Goal: Task Accomplishment & Management: Use online tool/utility

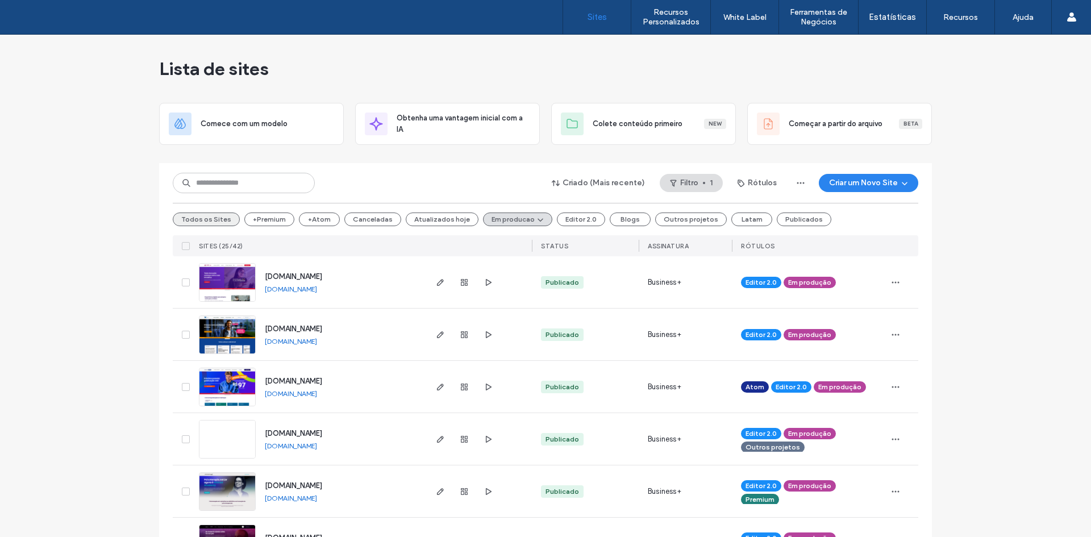
click at [182, 212] on button "Todos os Sites" at bounding box center [206, 219] width 67 height 14
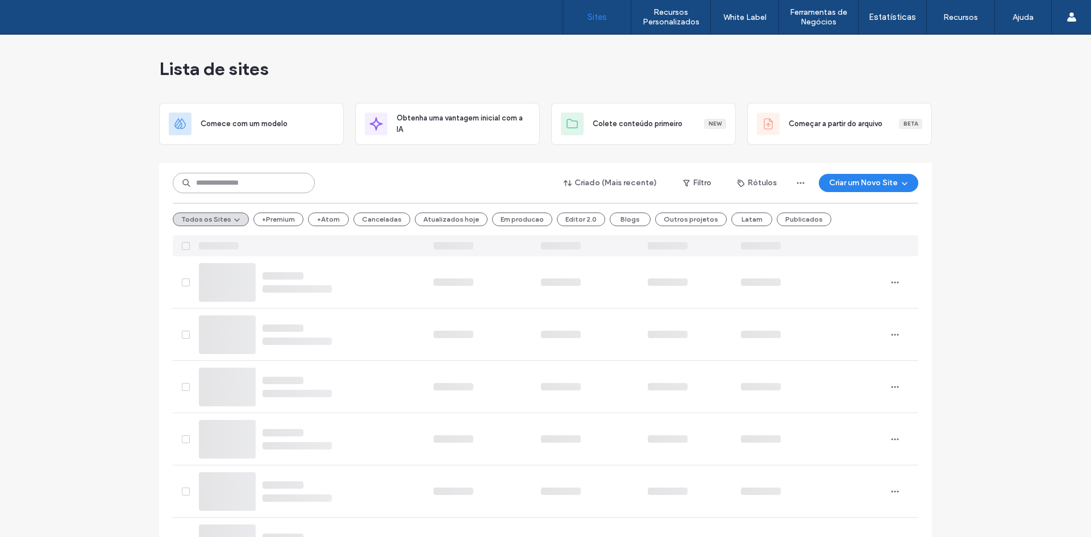
drag, startPoint x: 214, startPoint y: 178, endPoint x: 17, endPoint y: 216, distance: 200.8
click at [196, 184] on input at bounding box center [244, 183] width 142 height 20
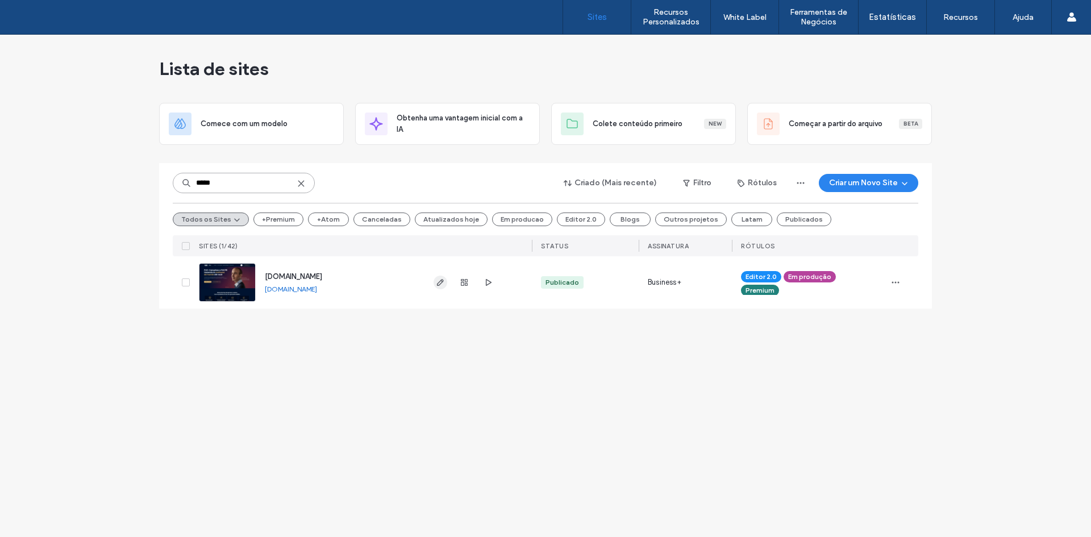
type input "*****"
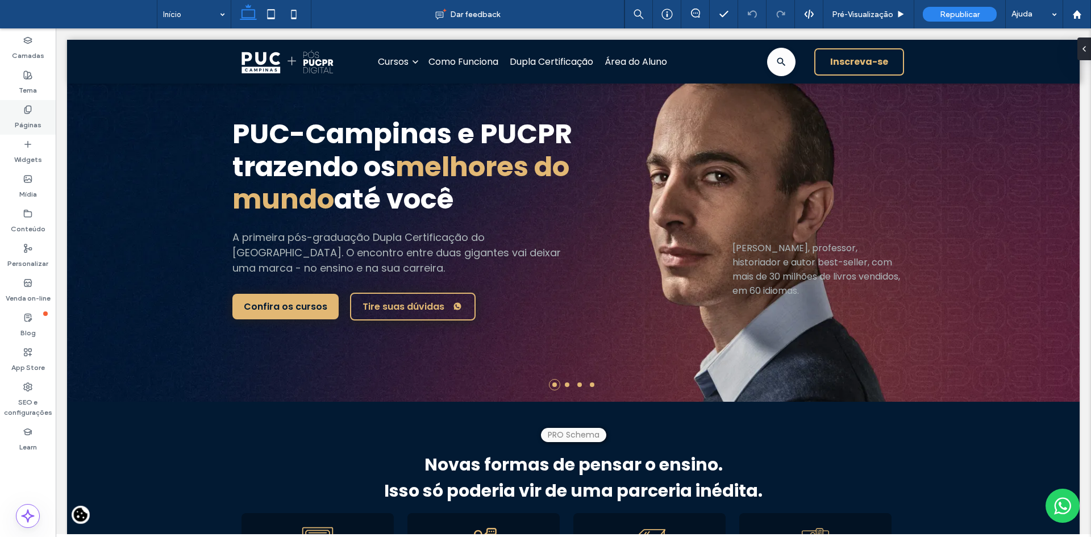
click at [32, 118] on label "Páginas" at bounding box center [28, 122] width 27 height 16
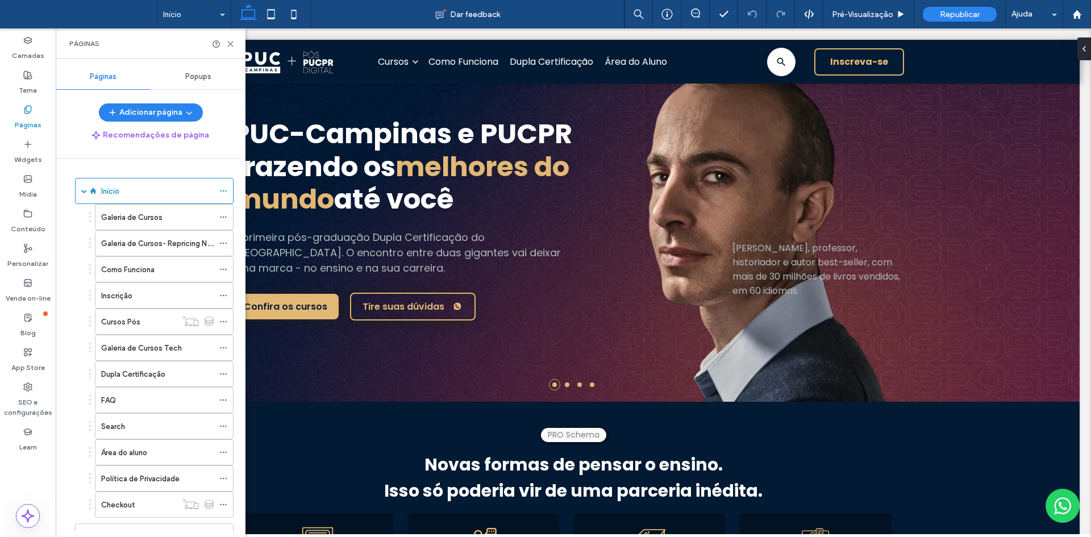
click at [161, 241] on label "Galeria de Cursos- Repricing Novos Cursos" at bounding box center [175, 244] width 148 height 20
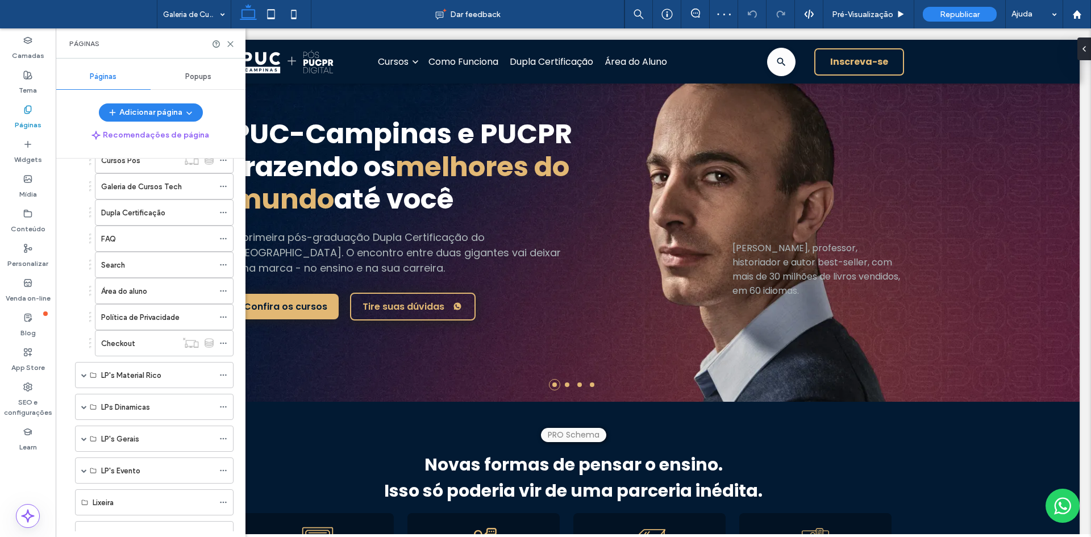
scroll to position [227, 0]
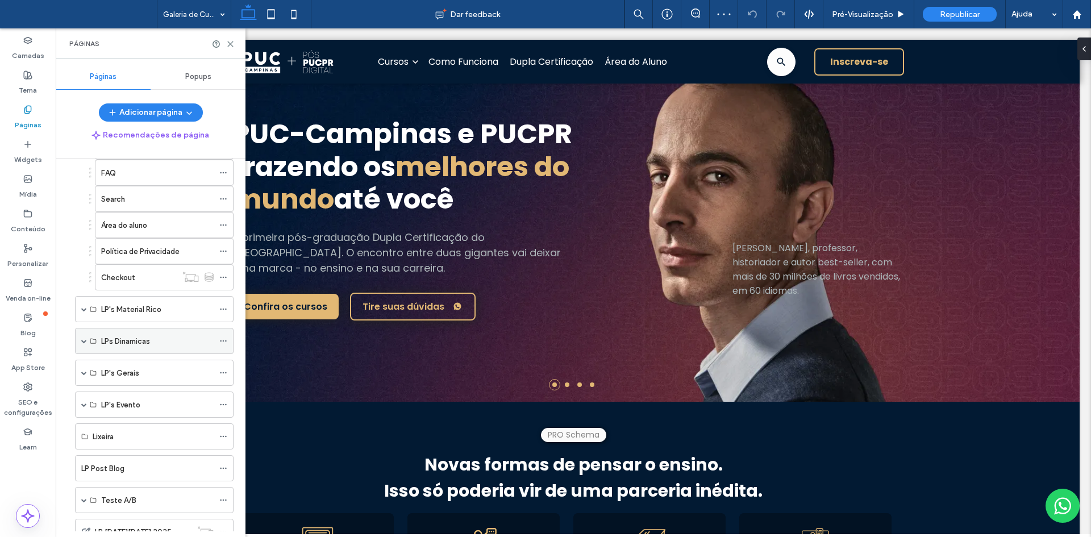
click at [83, 340] on span at bounding box center [84, 341] width 6 height 6
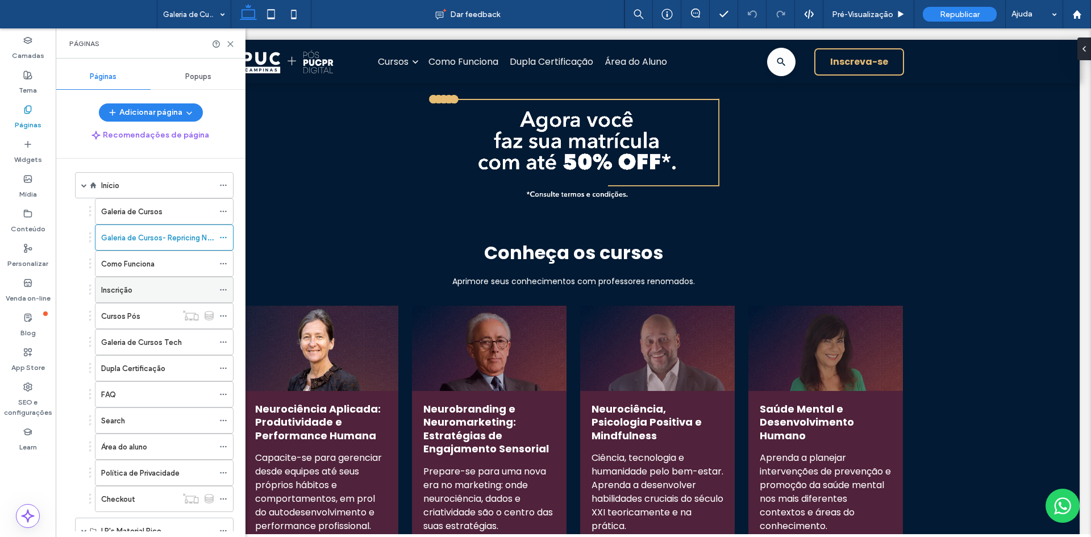
scroll to position [0, 0]
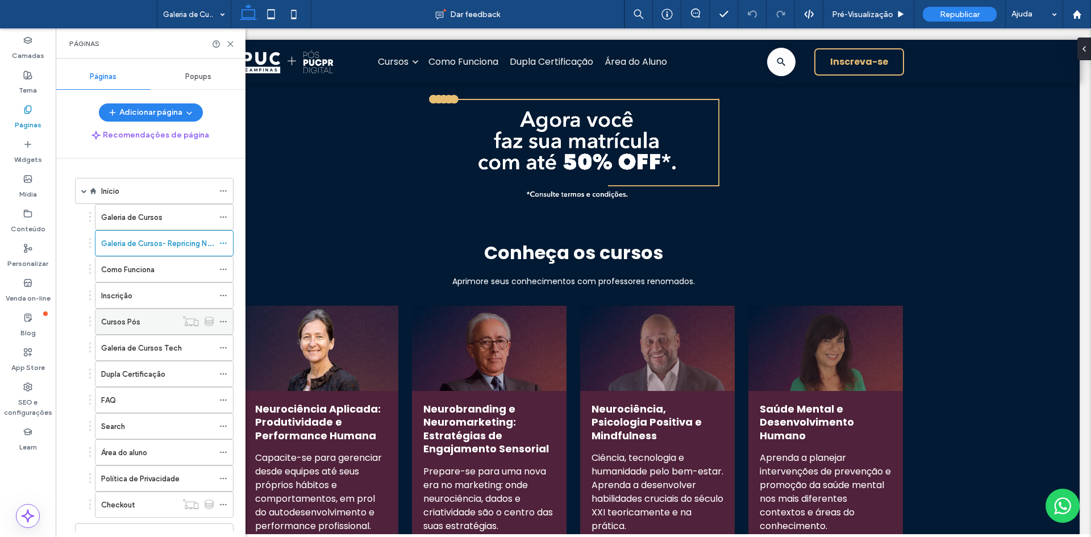
click at [143, 322] on div "Cursos Pós" at bounding box center [139, 322] width 76 height 12
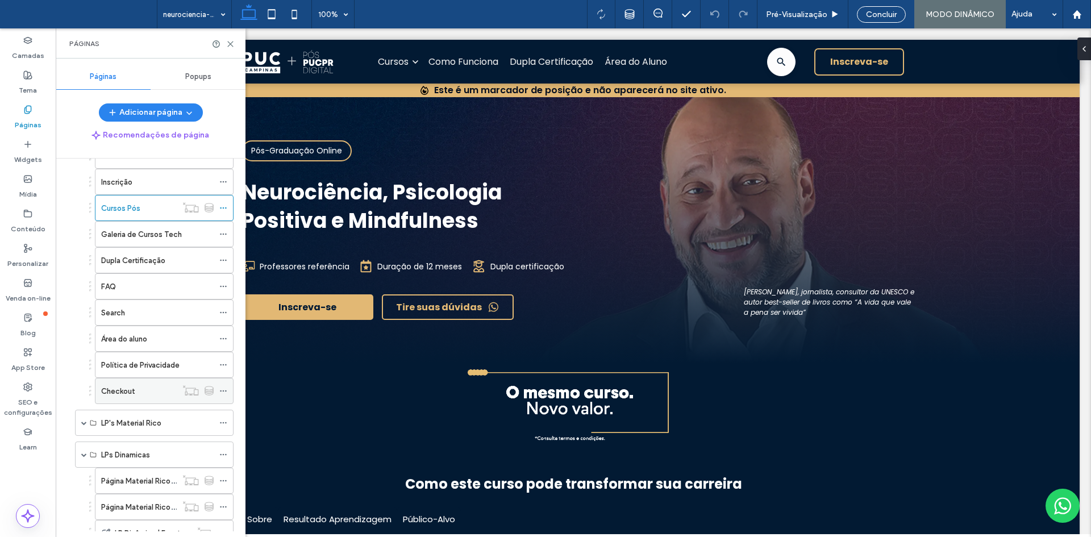
click at [128, 386] on label "Checkout" at bounding box center [118, 391] width 34 height 20
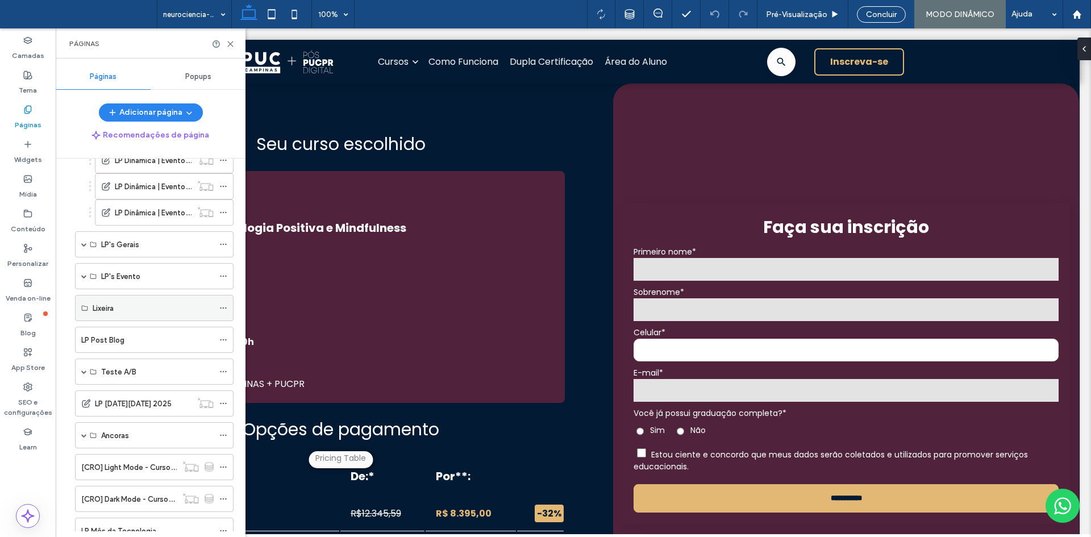
scroll to position [511, 0]
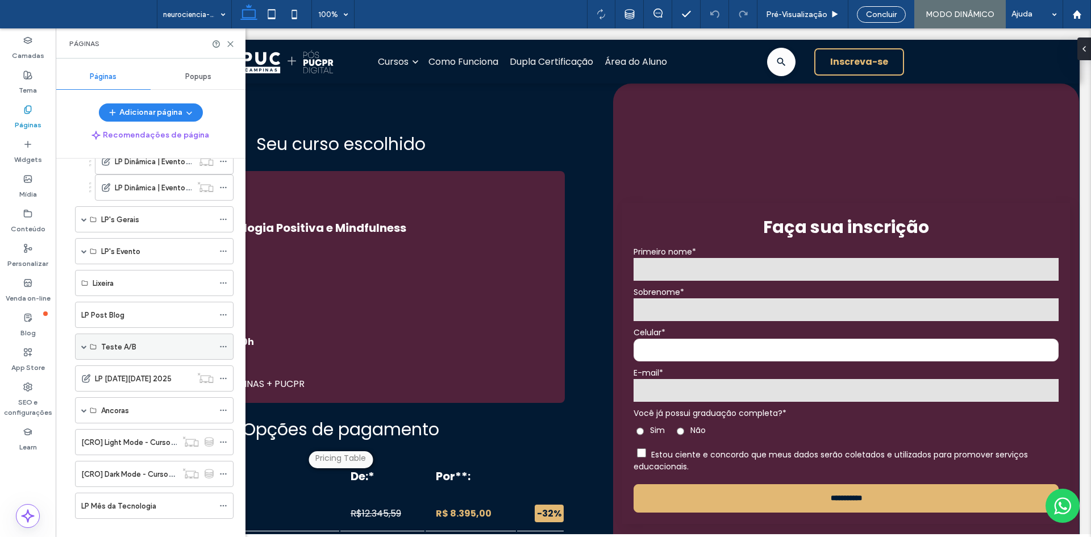
click at [82, 348] on span at bounding box center [84, 347] width 6 height 6
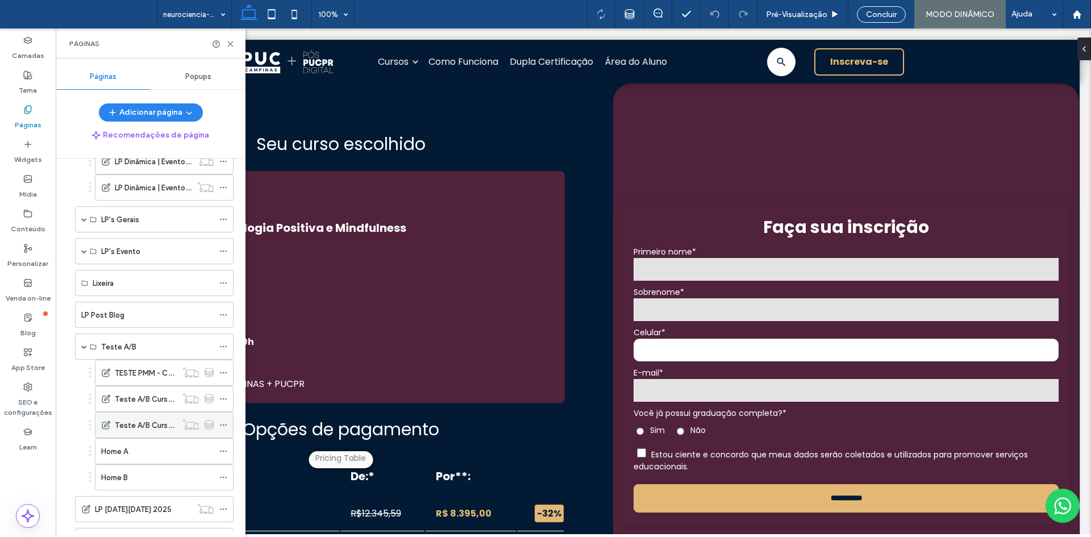
click at [141, 413] on div "Teste A/B Cursos Pós Controle" at bounding box center [146, 424] width 62 height 25
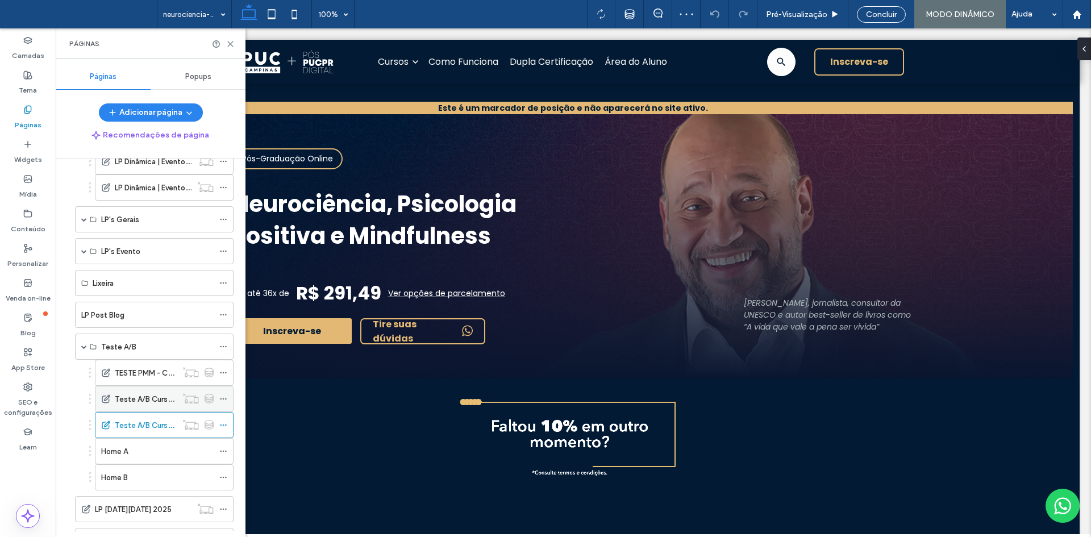
click at [149, 396] on label "Teste A/B Cursos Pós" at bounding box center [153, 399] width 76 height 20
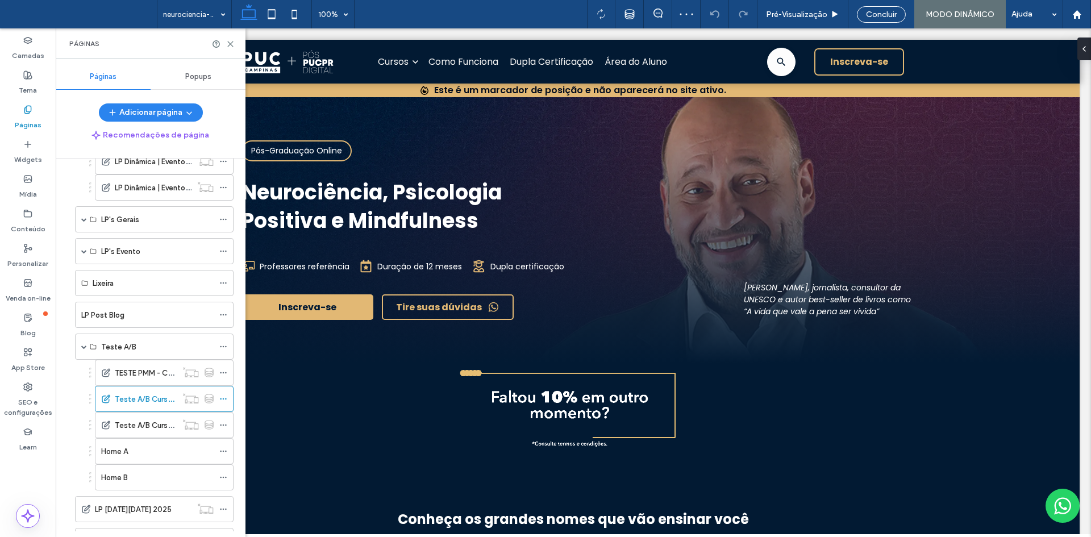
click at [118, 369] on label "TESTE PMM - Cursos Pós" at bounding box center [158, 373] width 86 height 20
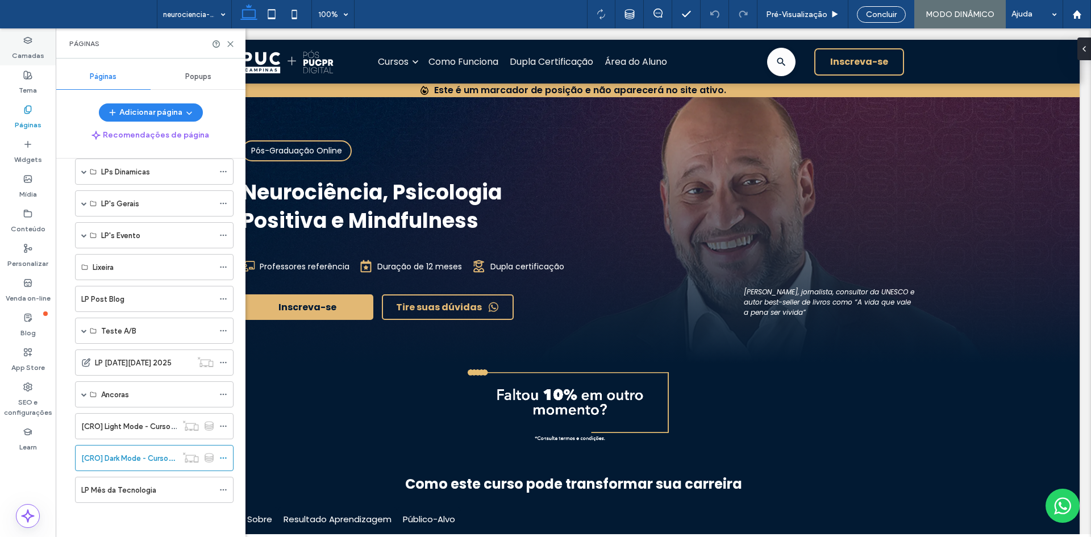
click at [31, 44] on icon at bounding box center [27, 40] width 9 height 9
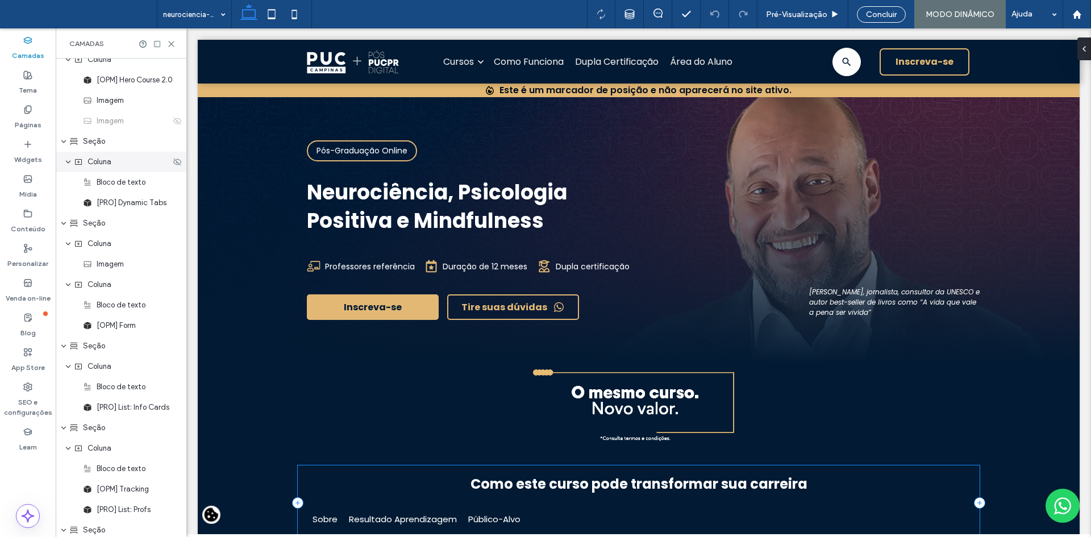
scroll to position [341, 0]
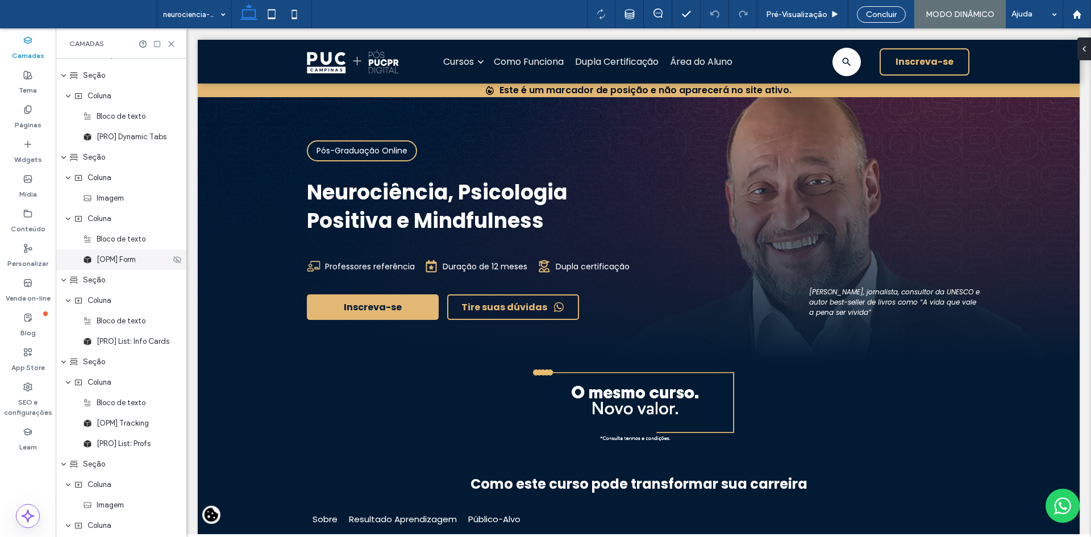
click at [126, 263] on span "[OPM] Form" at bounding box center [116, 259] width 39 height 11
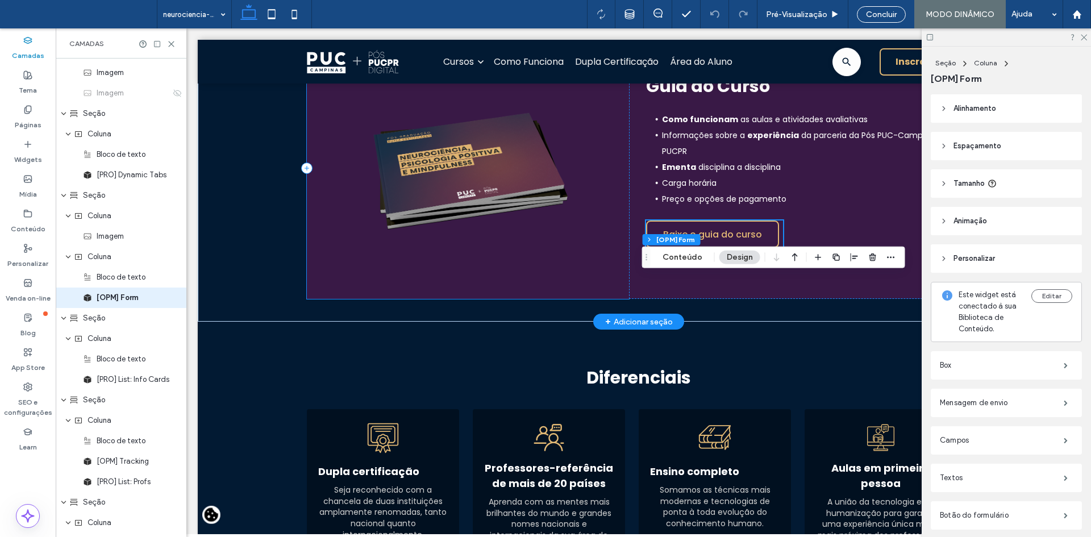
scroll to position [551, 0]
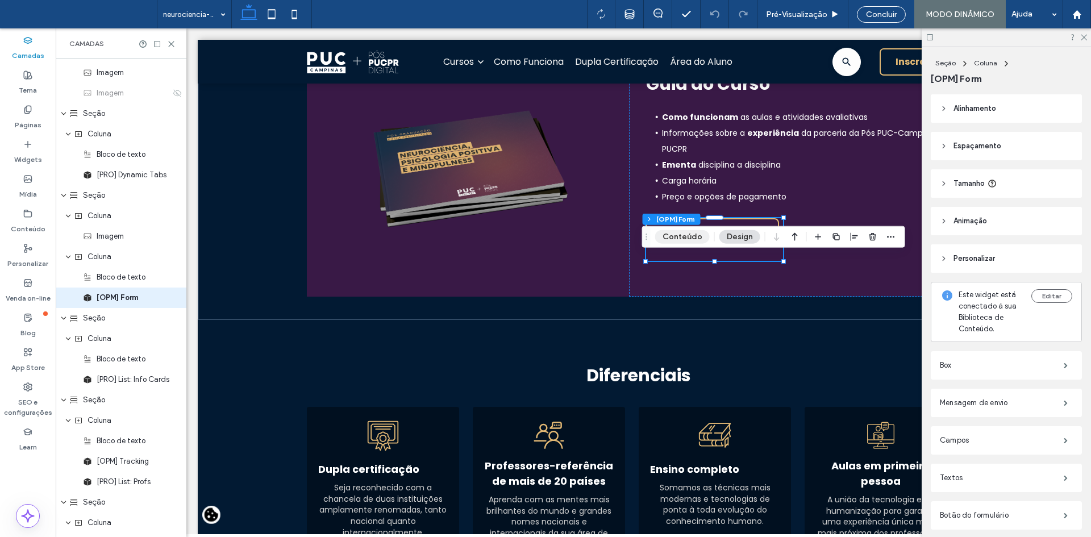
click at [665, 241] on button "Conteúdo" at bounding box center [682, 237] width 55 height 14
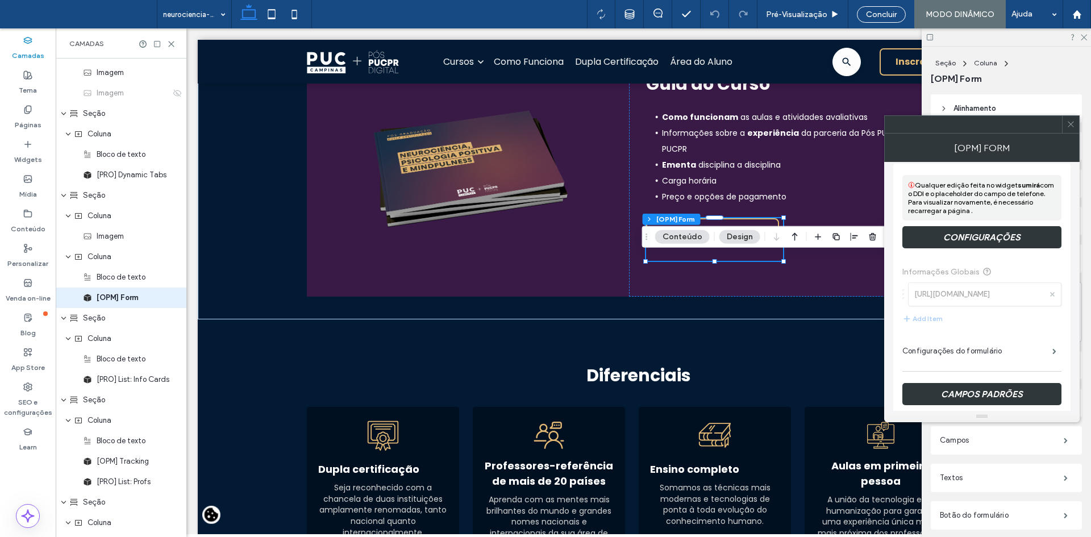
scroll to position [57, 0]
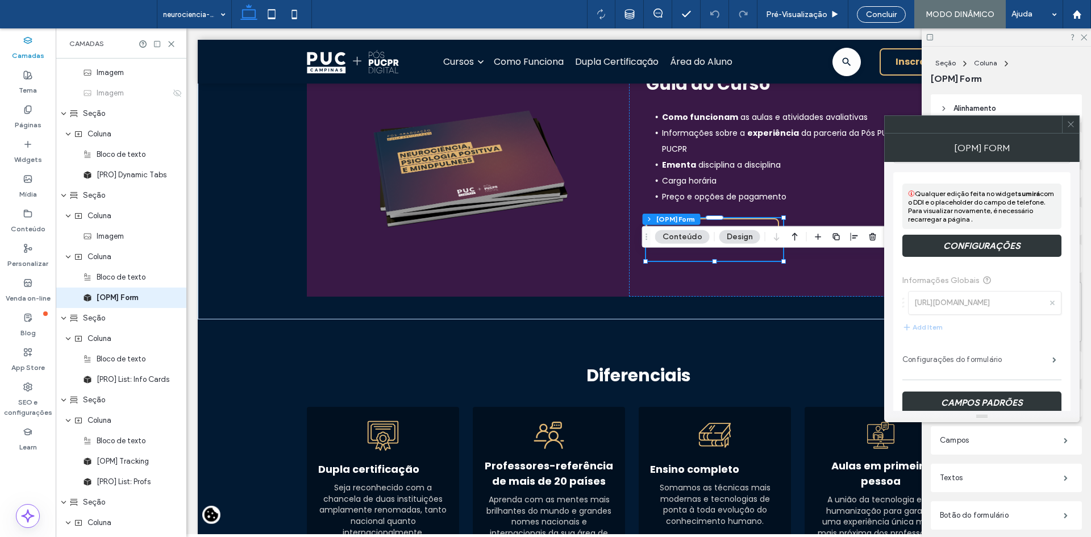
click at [996, 357] on label "Configurações do formulário" at bounding box center [977, 359] width 150 height 23
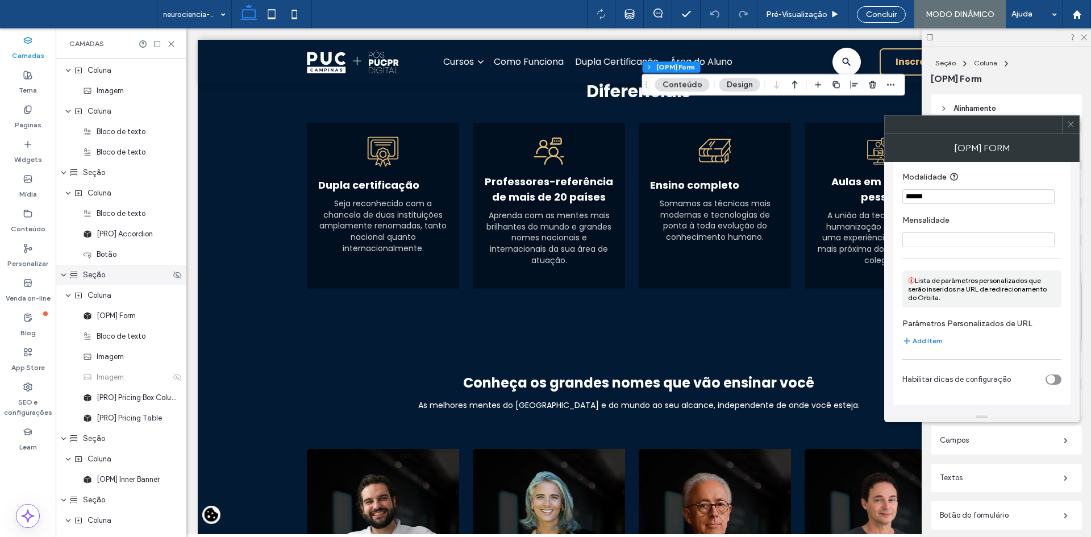
scroll to position [757, 0]
click at [136, 316] on span "[OPM] Form" at bounding box center [116, 313] width 39 height 11
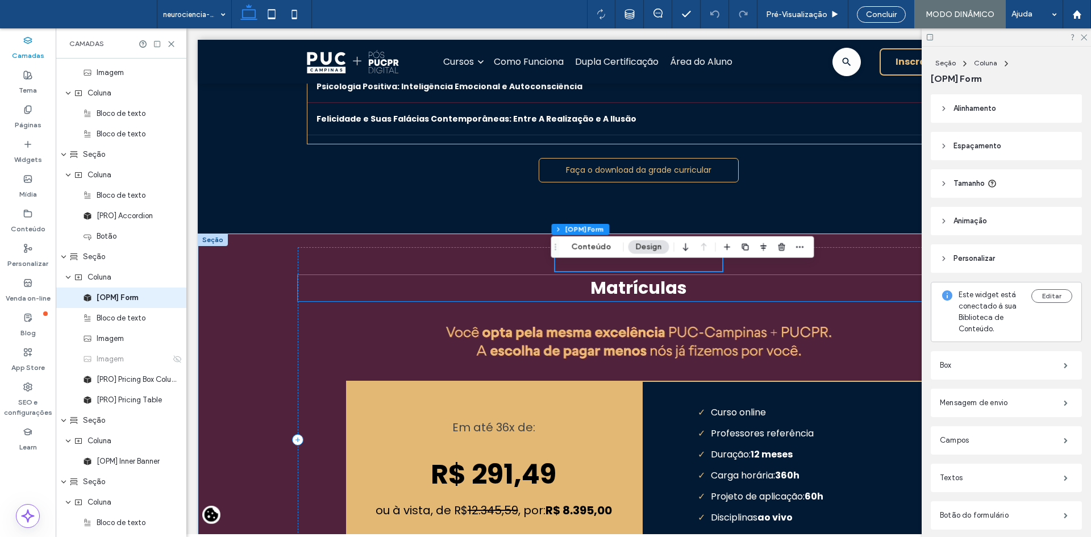
scroll to position [2053, 0]
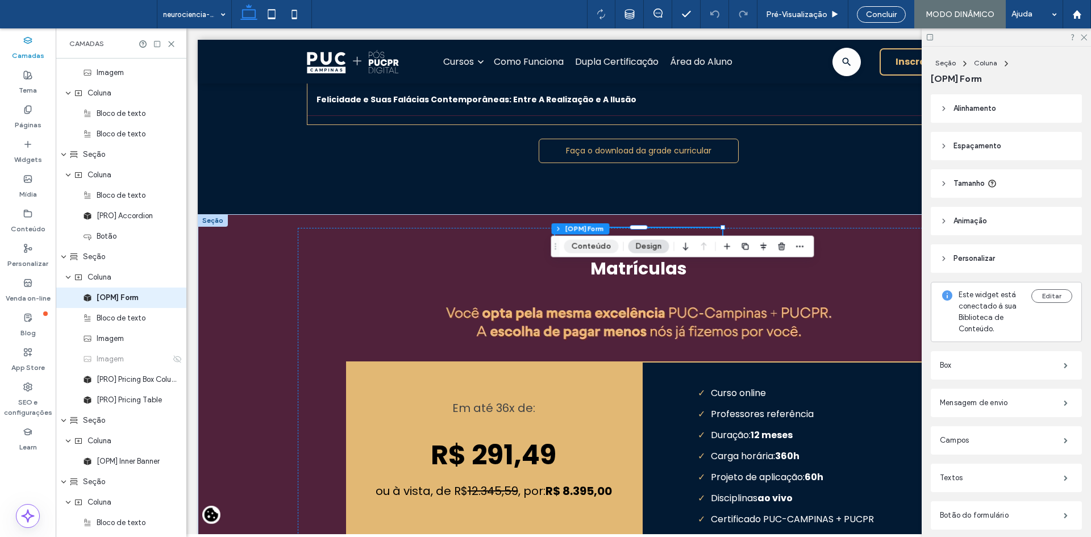
click at [573, 249] on button "Conteúdo" at bounding box center [591, 247] width 55 height 14
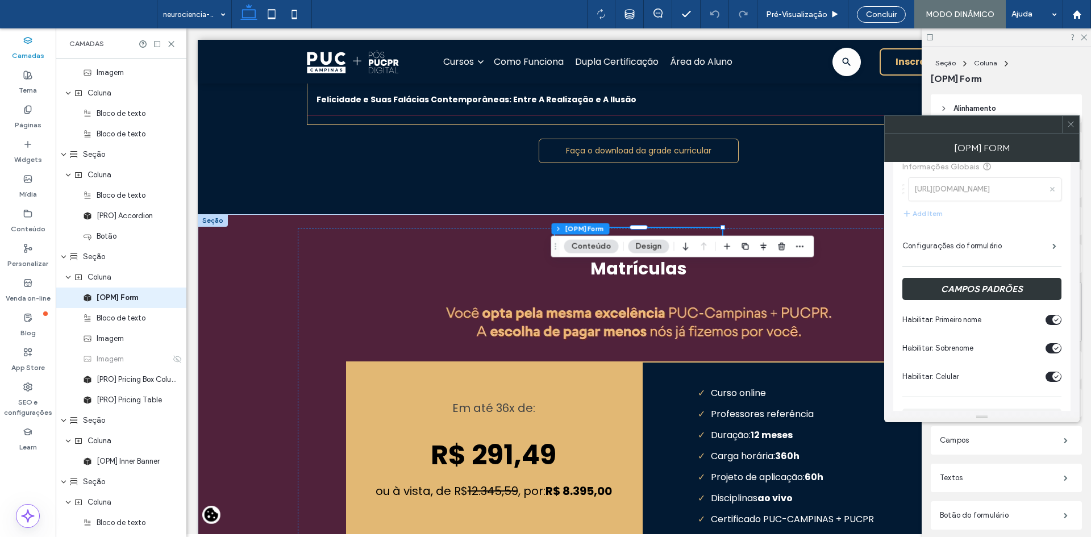
scroll to position [227, 0]
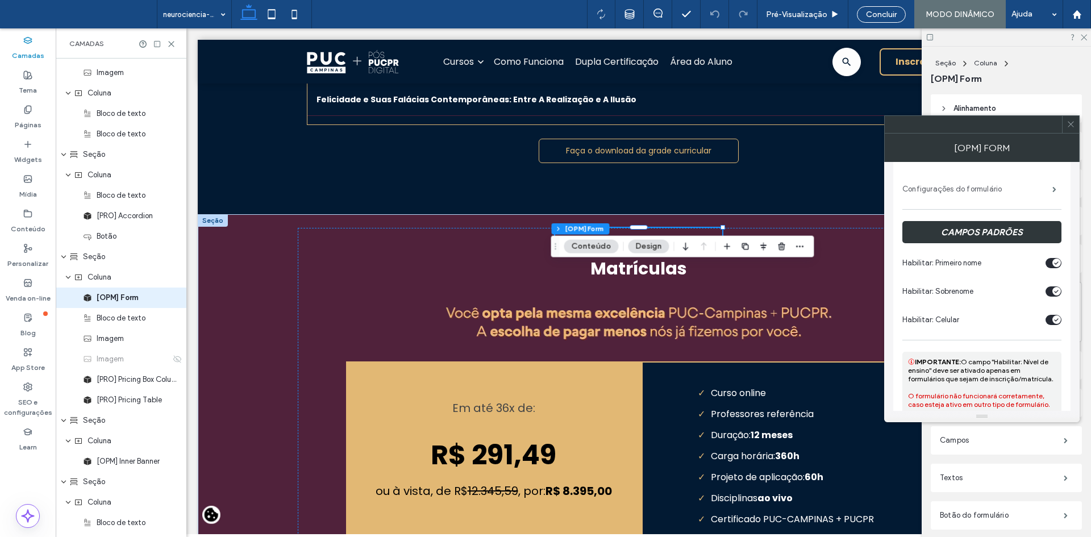
click at [967, 185] on label "Configurações do formulário" at bounding box center [977, 189] width 150 height 23
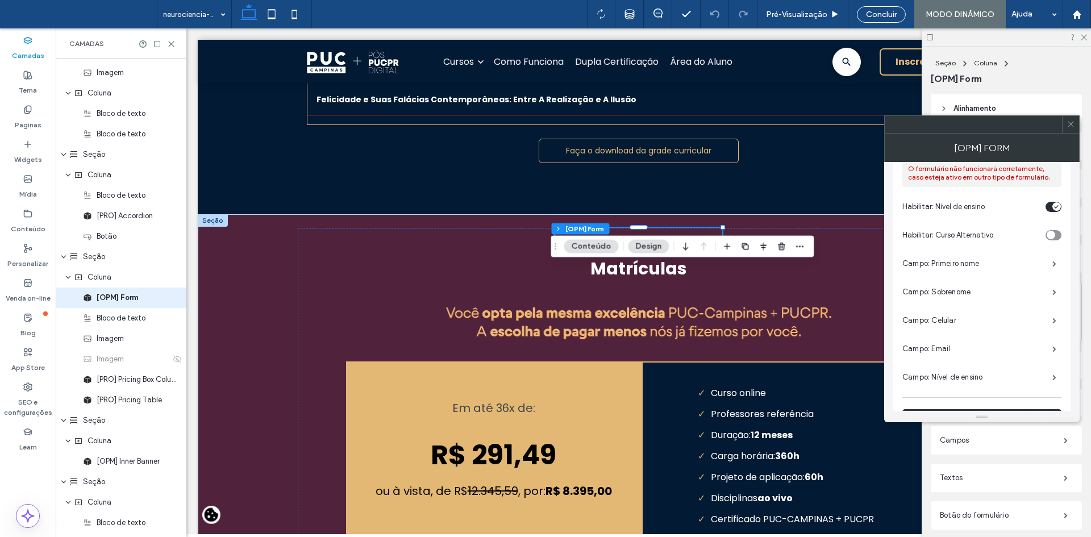
scroll to position [511, 0]
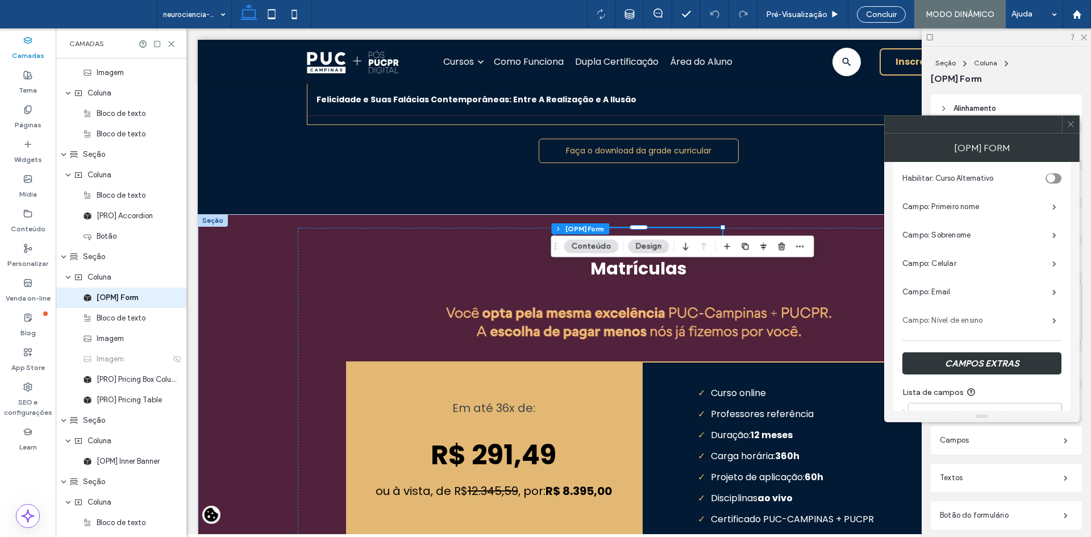
click at [967, 326] on label "Campo: Nível de ensino" at bounding box center [977, 320] width 150 height 23
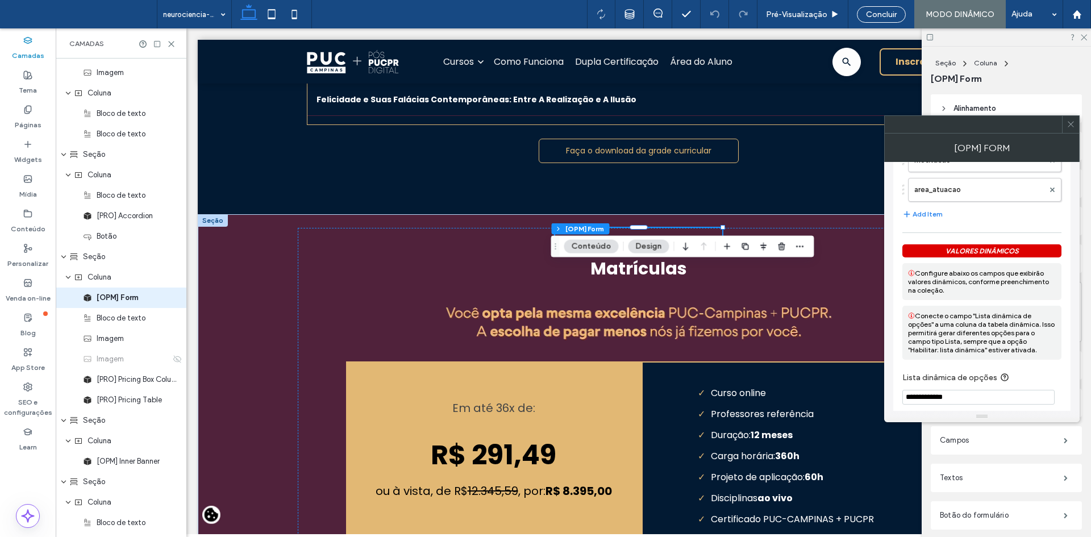
scroll to position [739, 0]
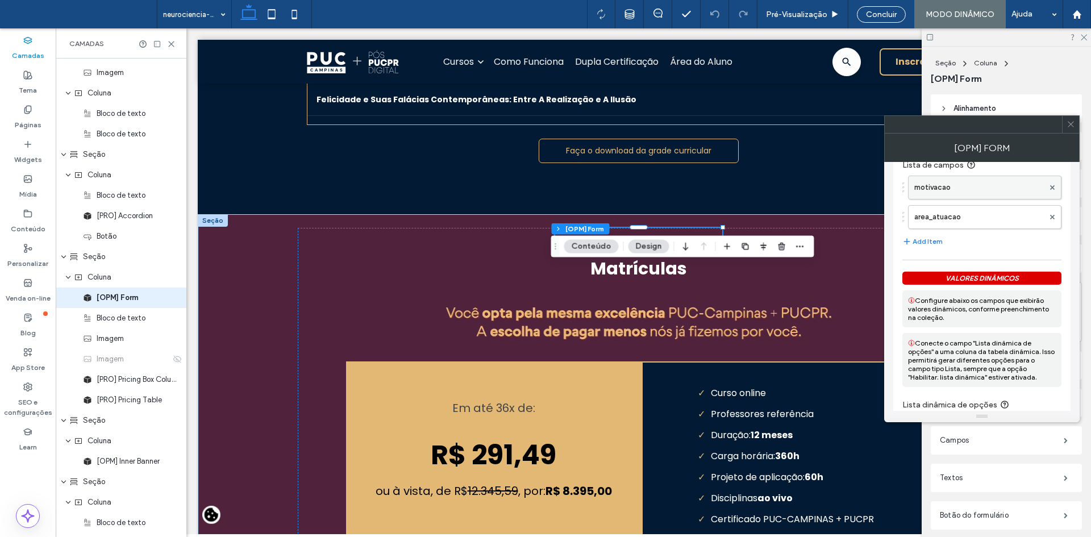
click at [952, 189] on label "motivacao" at bounding box center [979, 187] width 130 height 23
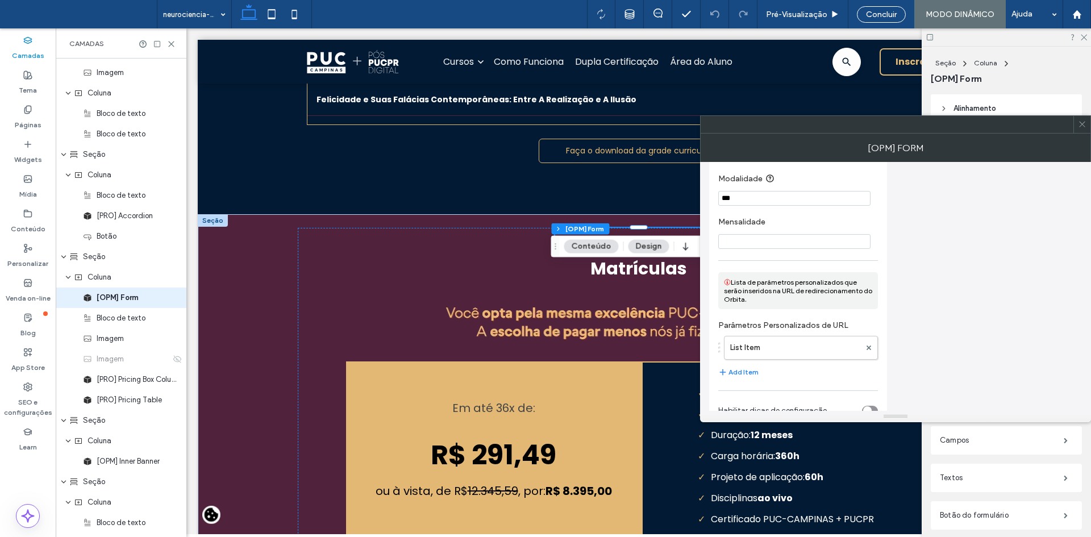
scroll to position [2192, 0]
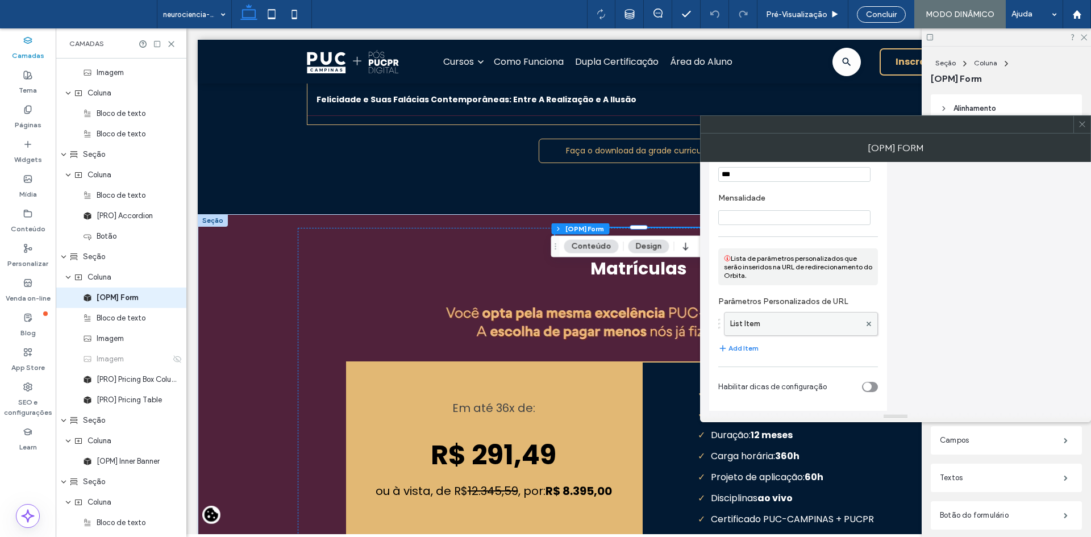
click at [792, 327] on label "List Item" at bounding box center [795, 323] width 130 height 23
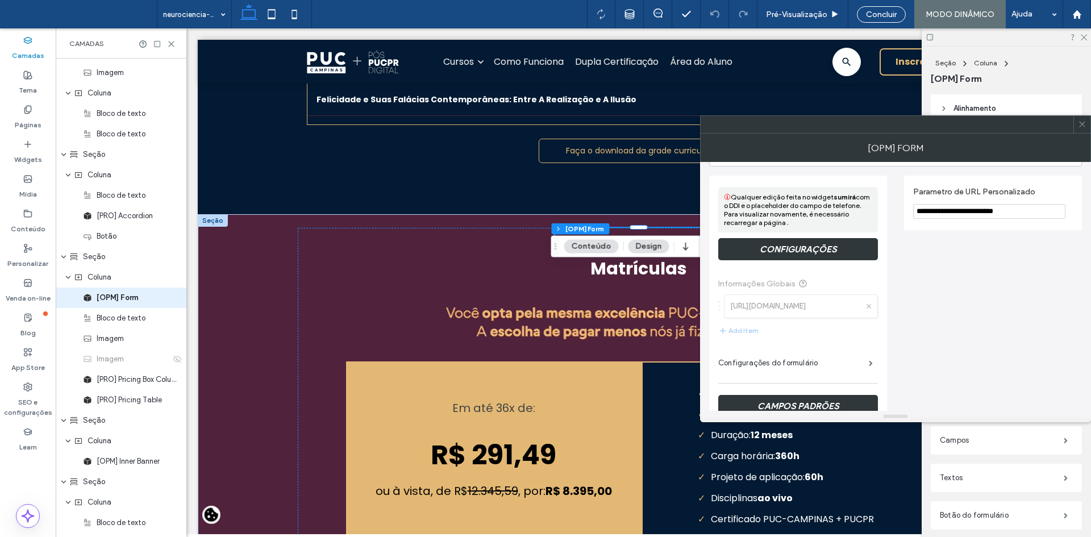
scroll to position [0, 0]
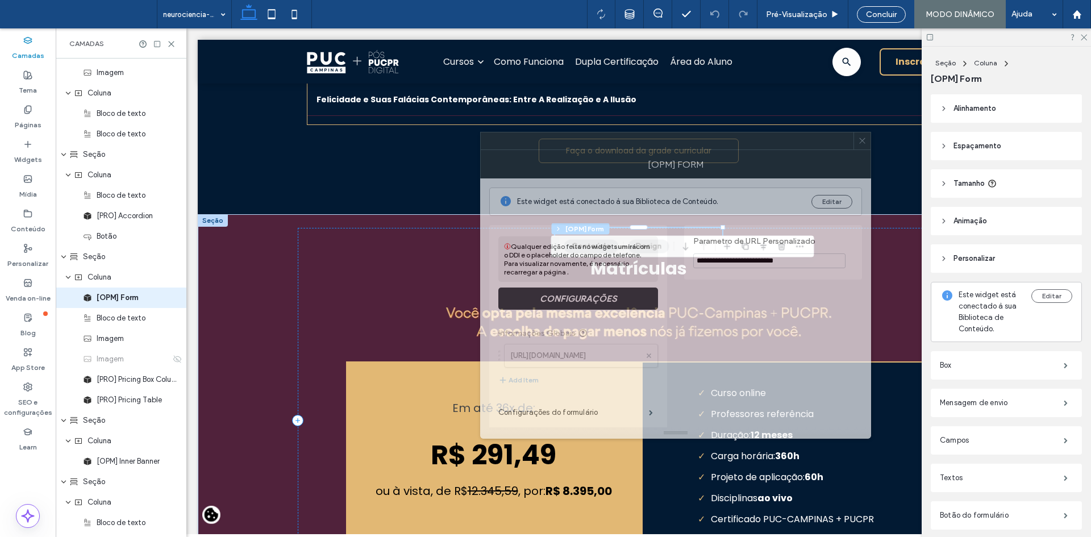
drag, startPoint x: 891, startPoint y: 120, endPoint x: 672, endPoint y: 138, distance: 220.6
click at [672, 137] on div at bounding box center [667, 140] width 373 height 17
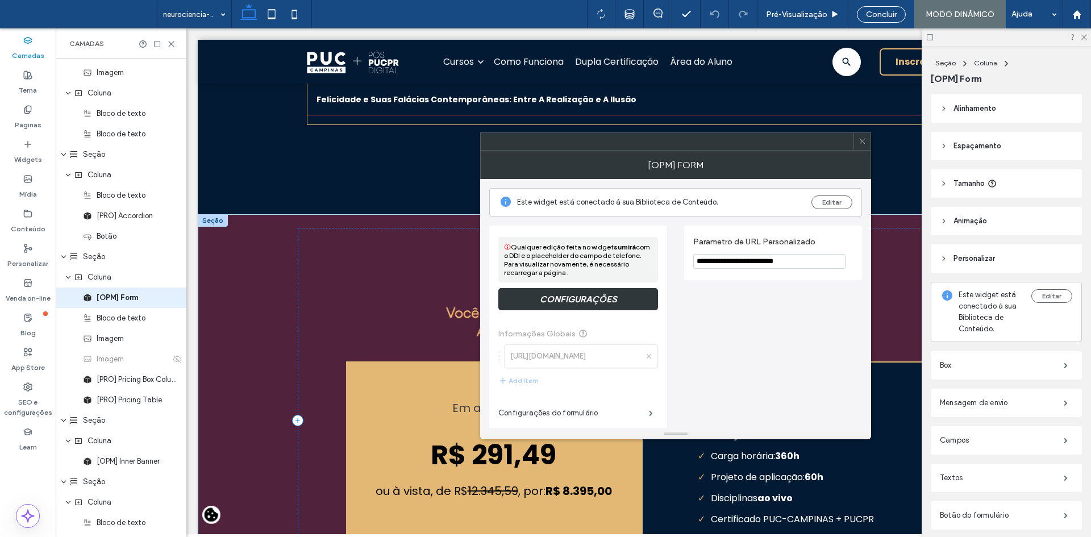
drag, startPoint x: 825, startPoint y: 263, endPoint x: 732, endPoint y: 262, distance: 93.2
click at [732, 262] on input "**********" at bounding box center [769, 261] width 152 height 15
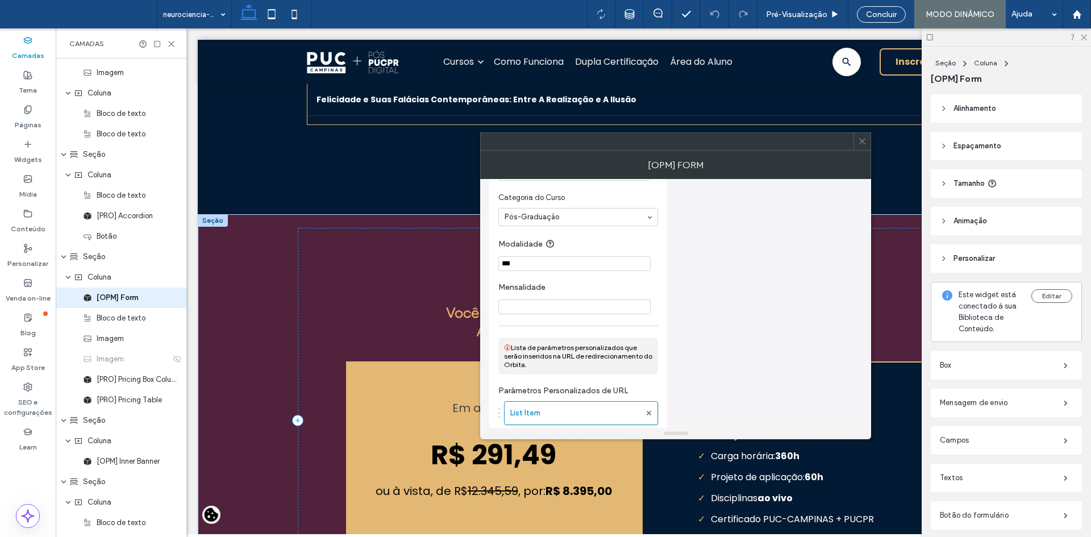
scroll to position [2192, 0]
